Goal: Book appointment/travel/reservation

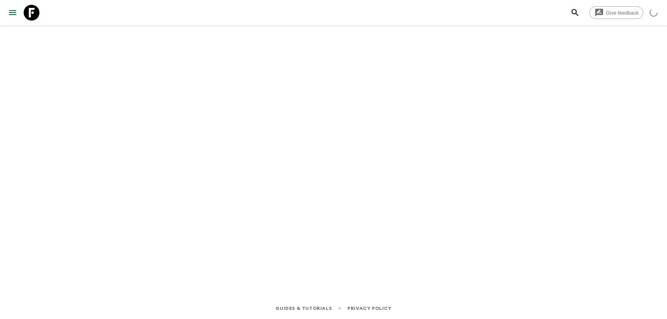
click at [515, 227] on div at bounding box center [333, 150] width 505 height 250
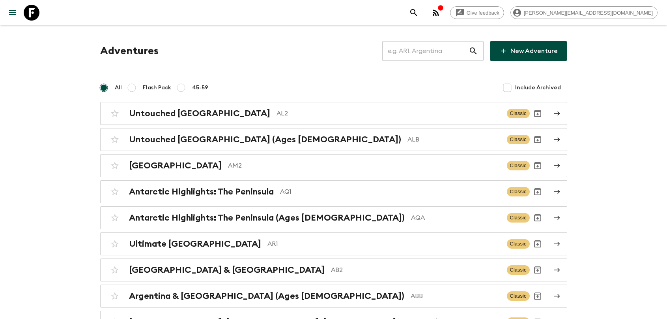
click at [424, 54] on input "text" at bounding box center [425, 51] width 86 height 22
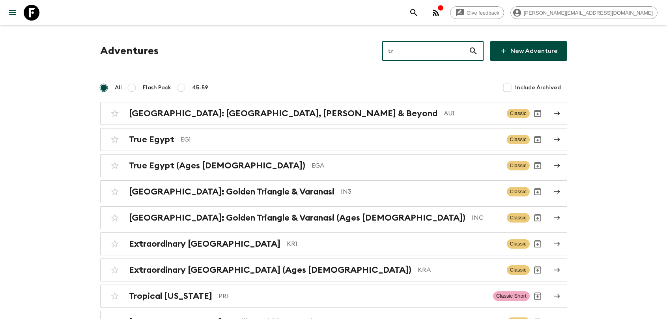
type input "tr1"
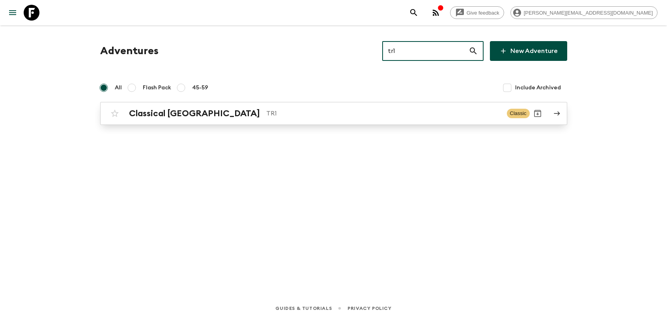
click at [151, 108] on h2 "Classical [GEOGRAPHIC_DATA]" at bounding box center [194, 113] width 131 height 10
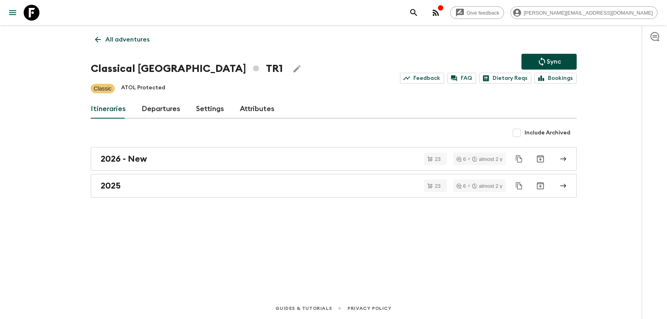
click at [158, 104] on link "Departures" at bounding box center [161, 108] width 39 height 19
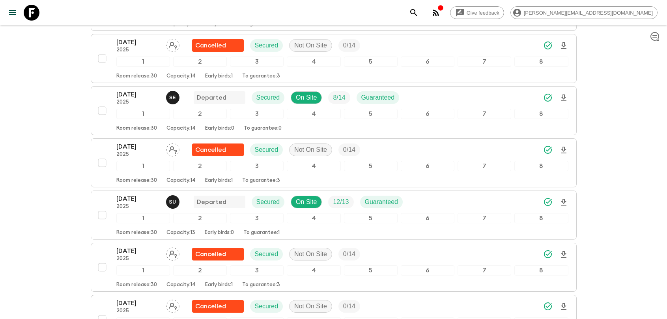
scroll to position [1514, 0]
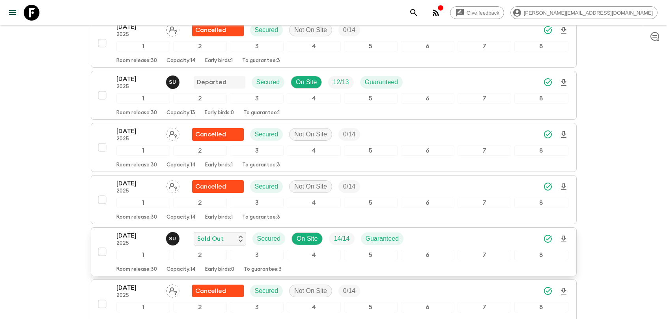
click at [134, 243] on p "2025" at bounding box center [137, 243] width 43 height 6
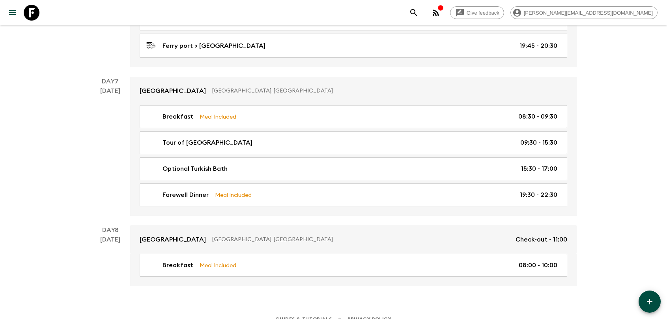
scroll to position [1517, 0]
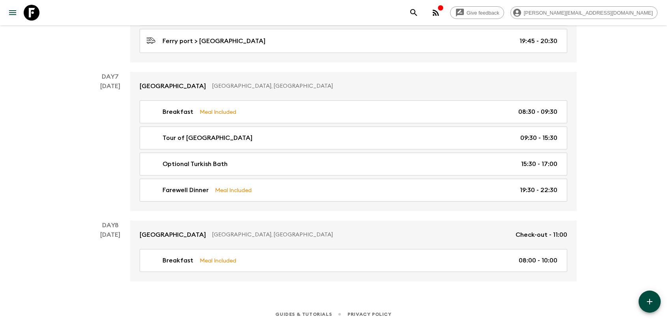
click at [33, 14] on icon at bounding box center [32, 13] width 16 height 16
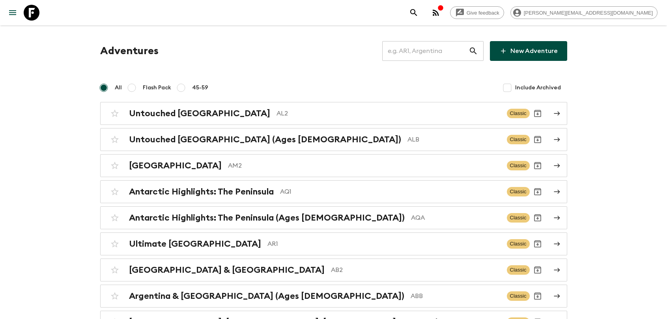
click at [417, 56] on input "text" at bounding box center [425, 51] width 86 height 22
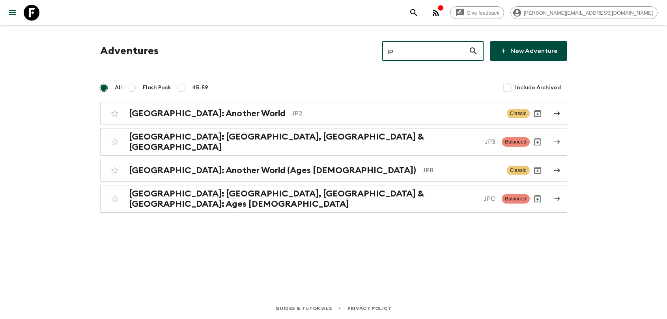
type input "jpb"
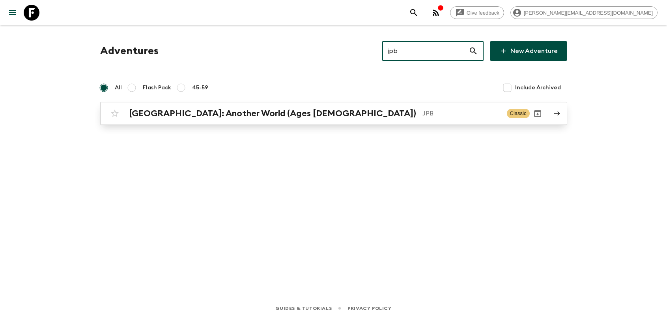
click at [156, 113] on h2 "[GEOGRAPHIC_DATA]: Another World (Ages [DEMOGRAPHIC_DATA])" at bounding box center [272, 113] width 287 height 10
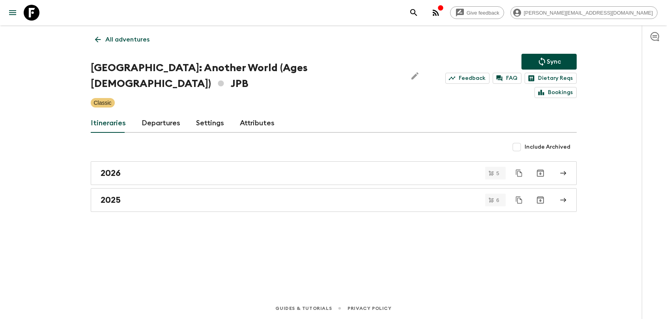
click at [168, 114] on link "Departures" at bounding box center [161, 123] width 39 height 19
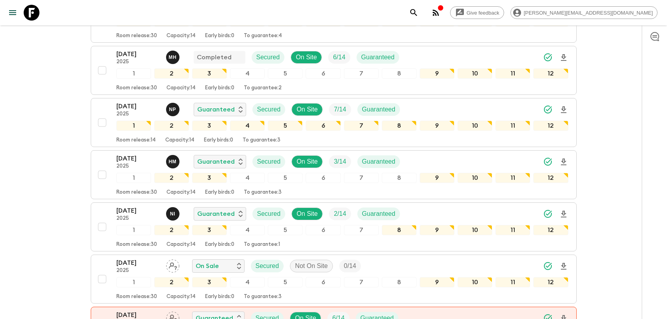
scroll to position [201, 0]
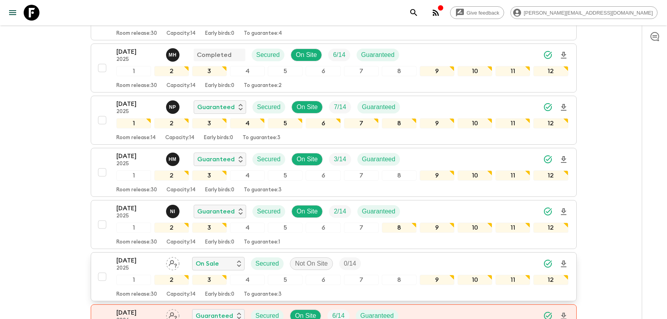
click at [125, 255] on p "[DATE]" at bounding box center [137, 259] width 43 height 9
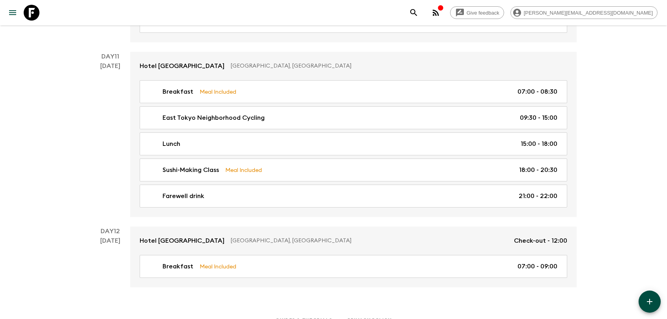
scroll to position [2442, 0]
